Goal: Task Accomplishment & Management: Manage account settings

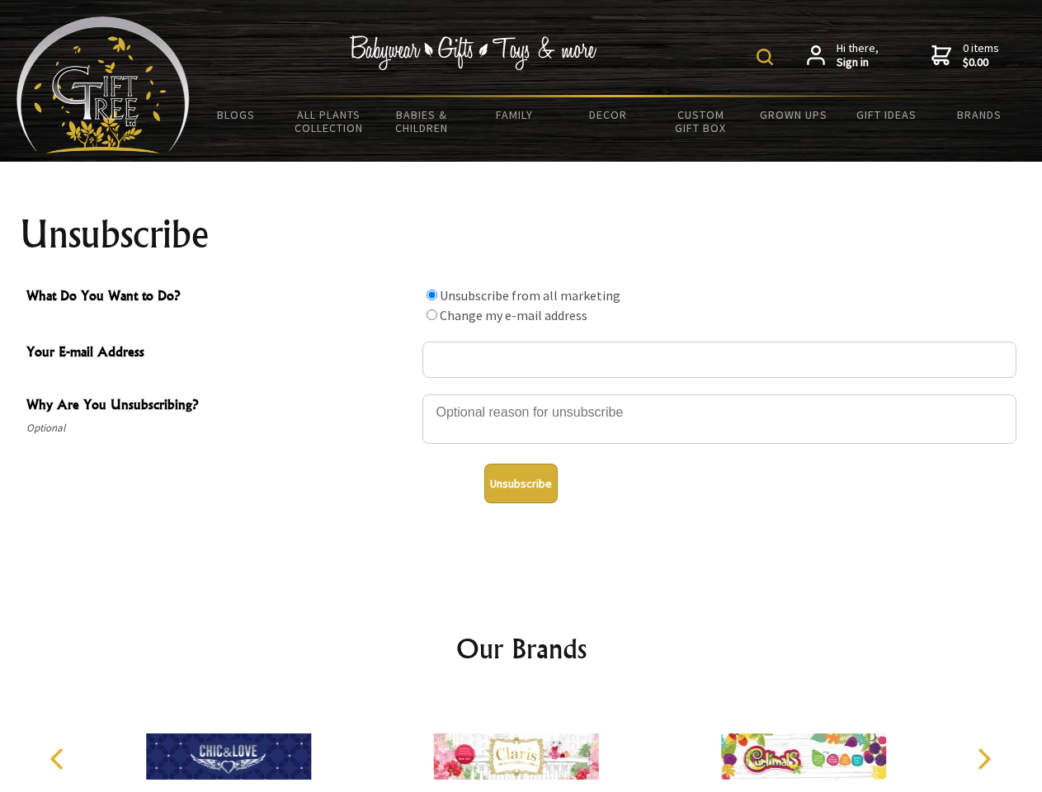
click at [767, 57] on img at bounding box center [765, 57] width 17 height 17
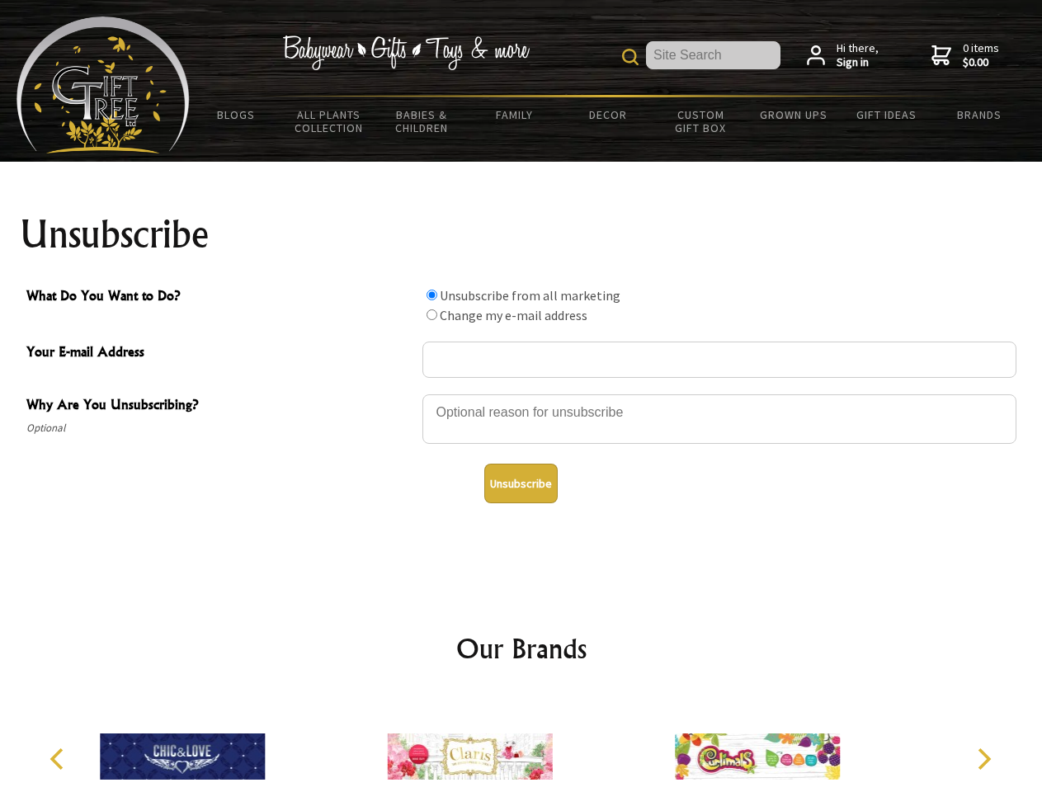
click at [522, 394] on div at bounding box center [720, 422] width 594 height 58
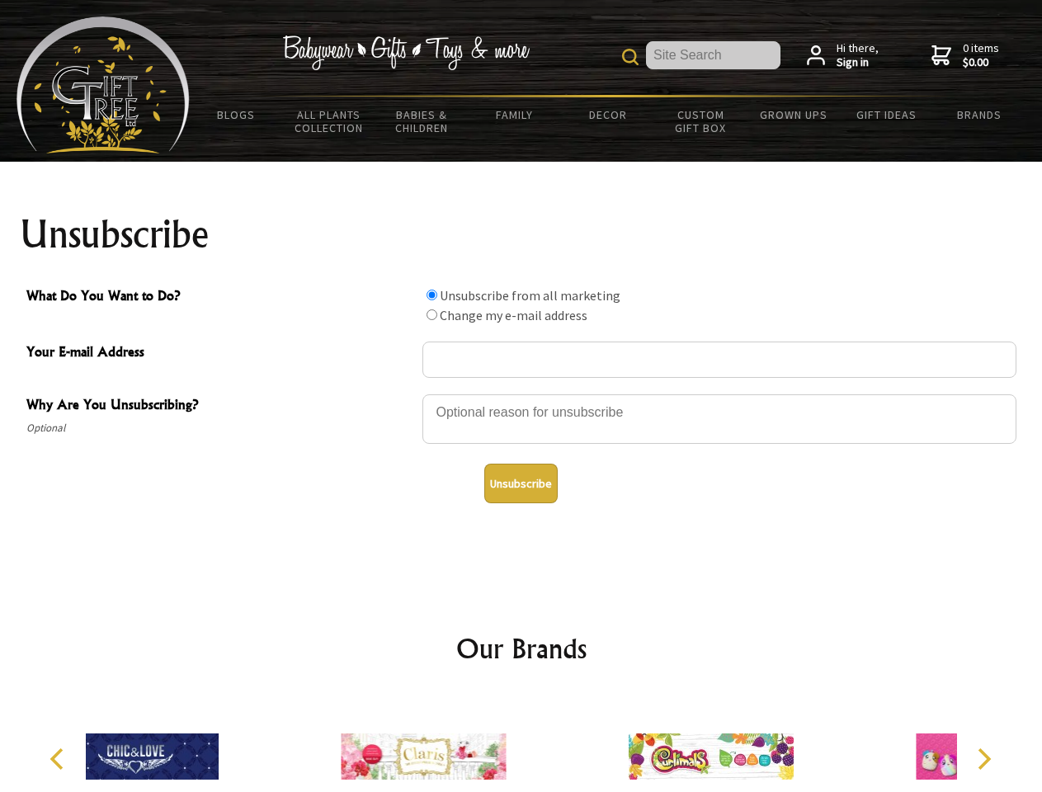
click at [432, 295] on input "What Do You Want to Do?" at bounding box center [432, 295] width 11 height 11
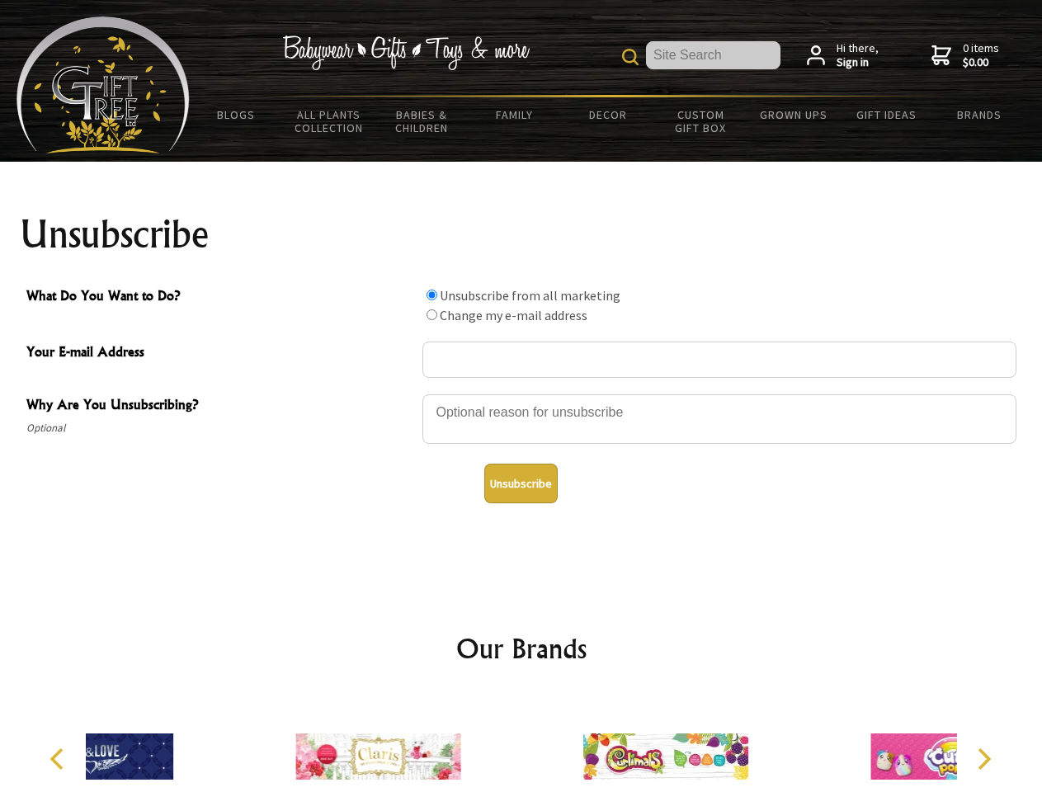
click at [432, 314] on input "What Do You Want to Do?" at bounding box center [432, 314] width 11 height 11
radio input "true"
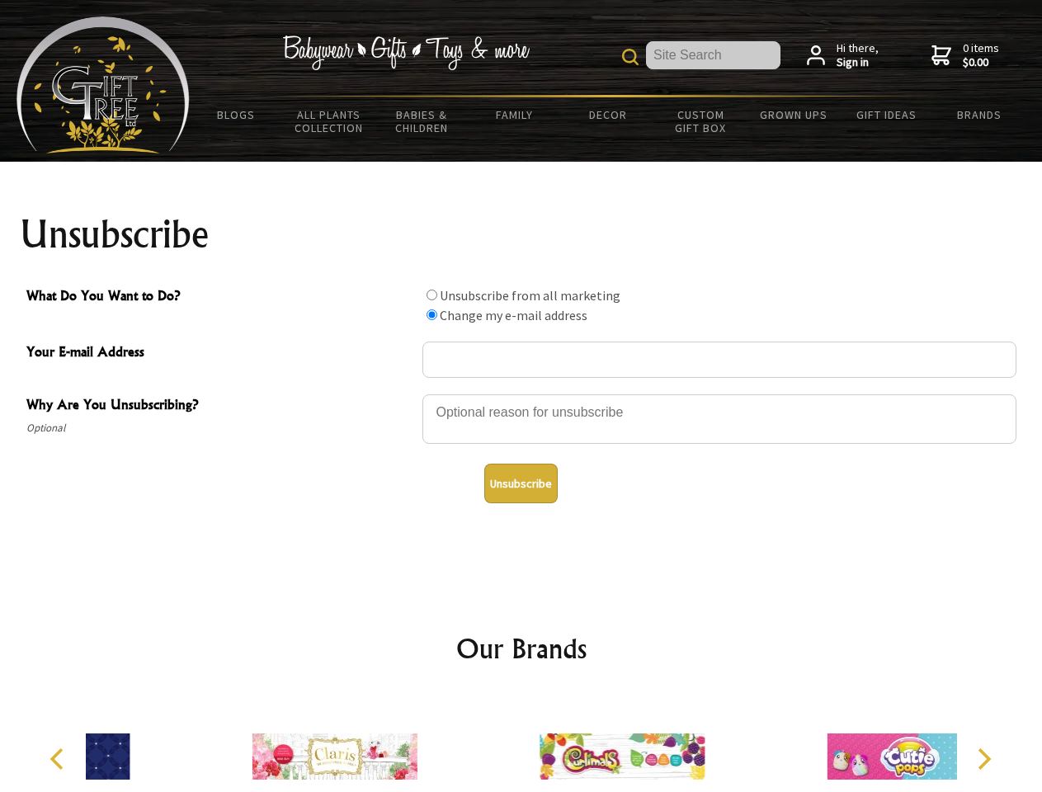
click at [521, 484] on button "Unsubscribe" at bounding box center [520, 484] width 73 height 40
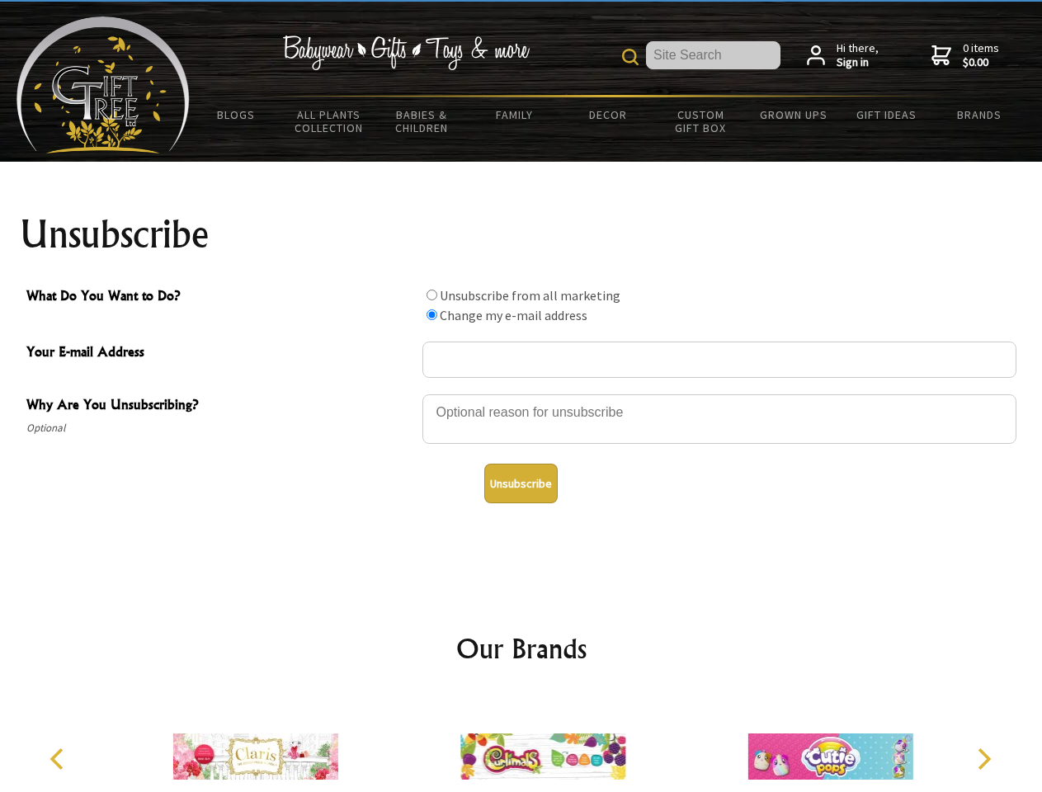
click at [59, 759] on icon "Previous" at bounding box center [58, 758] width 21 height 21
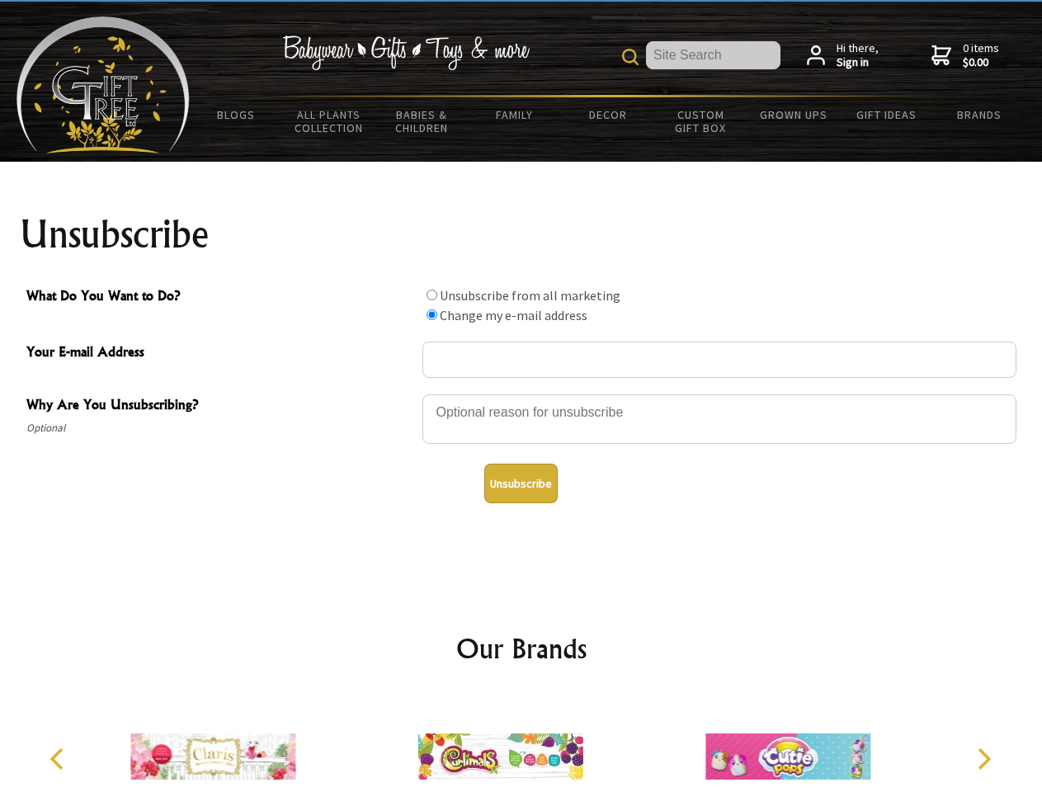
click at [984, 759] on icon "Next" at bounding box center [982, 758] width 21 height 21
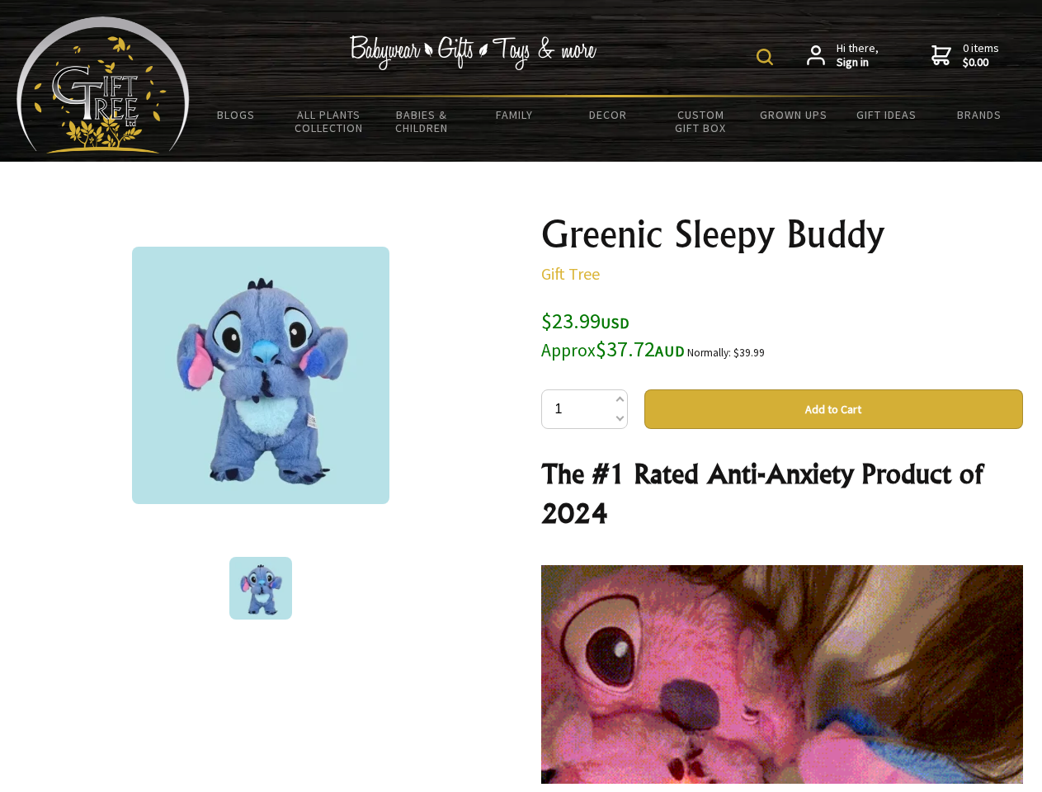
click at [767, 57] on img at bounding box center [765, 57] width 17 height 17
